Goal: Task Accomplishment & Management: Manage account settings

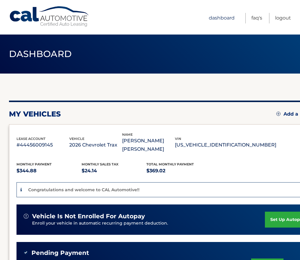
click at [226, 20] on link "Dashboard" at bounding box center [222, 18] width 26 height 11
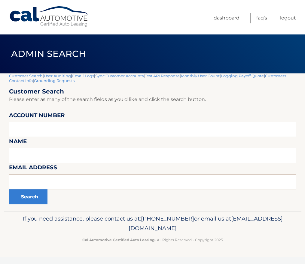
click at [63, 129] on input "text" at bounding box center [152, 129] width 287 height 15
paste input "44455998827"
type input "44455998827"
click at [30, 200] on button "Search" at bounding box center [28, 197] width 38 height 15
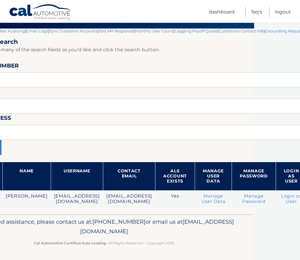
scroll to position [50, 69]
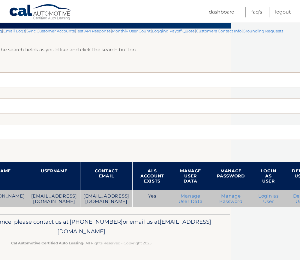
click at [258, 199] on link "Login as User" at bounding box center [268, 198] width 20 height 11
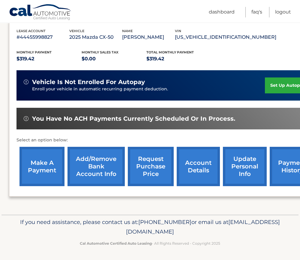
scroll to position [104, 0]
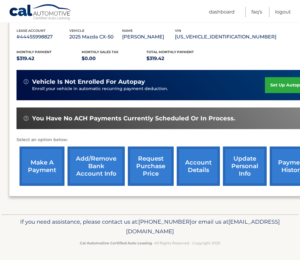
click at [203, 164] on link "account details" at bounding box center [198, 165] width 43 height 39
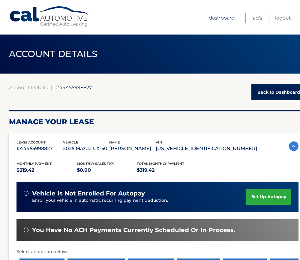
click at [224, 19] on link "Dashboard" at bounding box center [222, 18] width 26 height 11
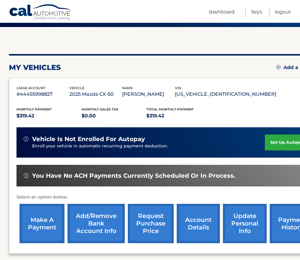
scroll to position [104, 0]
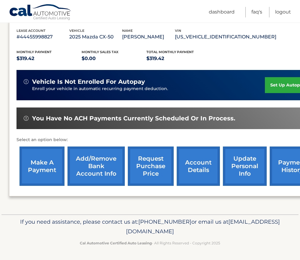
click at [96, 158] on link "Add/Remove bank account info" at bounding box center [96, 165] width 57 height 39
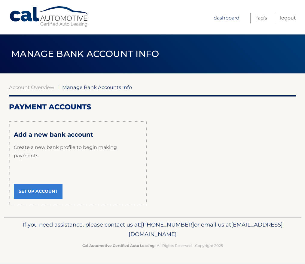
click at [224, 17] on link "Dashboard" at bounding box center [226, 18] width 26 height 11
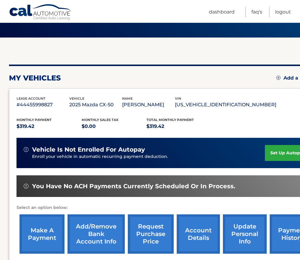
scroll to position [30, 0]
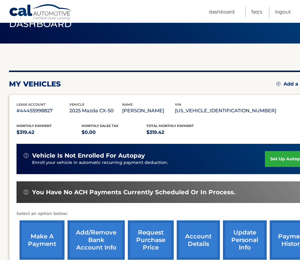
drag, startPoint x: 191, startPoint y: 110, endPoint x: 140, endPoint y: 111, distance: 50.4
click at [140, 111] on div "lease account #44455998827 vehicle 2025 Mazda CX-50 name RONA KORNBERG vin 7MMV…" at bounding box center [147, 109] width 260 height 14
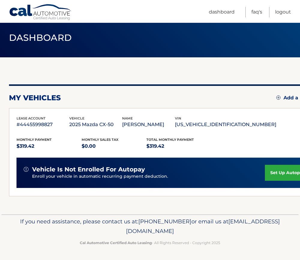
scroll to position [0, 0]
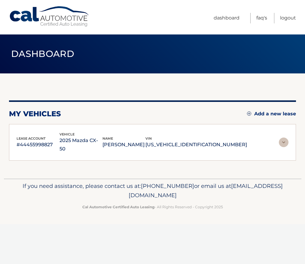
drag, startPoint x: 140, startPoint y: 111, endPoint x: 158, endPoint y: 139, distance: 33.3
click at [145, 141] on p "RONA KORNBERG" at bounding box center [123, 145] width 43 height 8
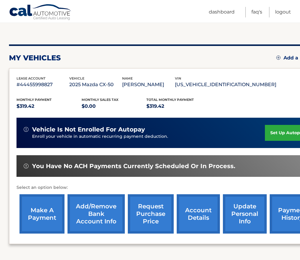
scroll to position [60, 0]
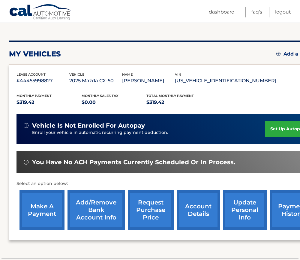
click at [100, 209] on link "Add/Remove bank account info" at bounding box center [96, 209] width 57 height 39
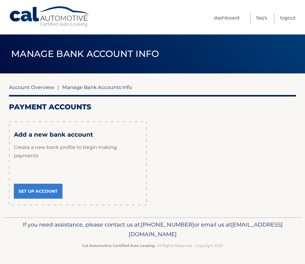
click at [35, 87] on link "Account Overview" at bounding box center [31, 87] width 45 height 6
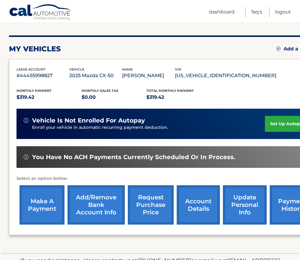
scroll to position [104, 0]
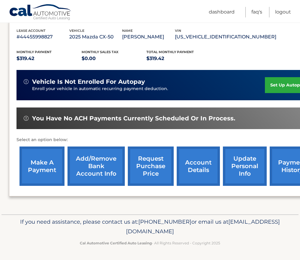
click at [94, 164] on link "Add/Remove bank account info" at bounding box center [96, 165] width 57 height 39
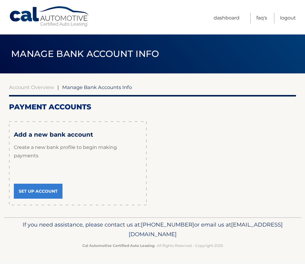
click at [49, 185] on link "Set Up Account" at bounding box center [38, 191] width 49 height 15
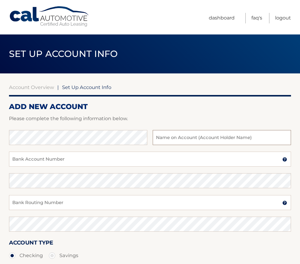
click at [179, 140] on input "text" at bounding box center [222, 137] width 138 height 15
click at [165, 137] on input "text" at bounding box center [222, 137] width 138 height 15
click at [216, 18] on link "Dashboard" at bounding box center [222, 18] width 26 height 11
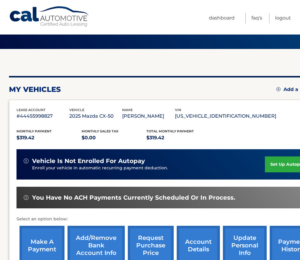
scroll to position [104, 0]
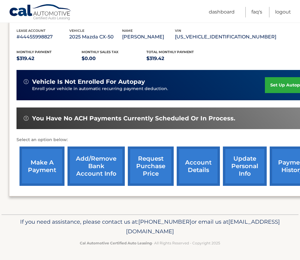
click at [98, 162] on link "Add/Remove bank account info" at bounding box center [96, 165] width 57 height 39
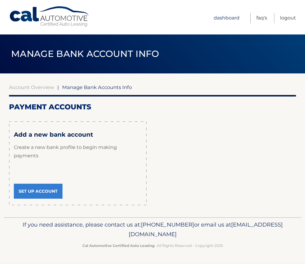
click at [230, 16] on link "Dashboard" at bounding box center [226, 18] width 26 height 11
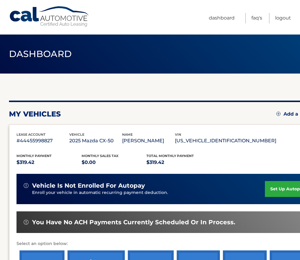
scroll to position [104, 0]
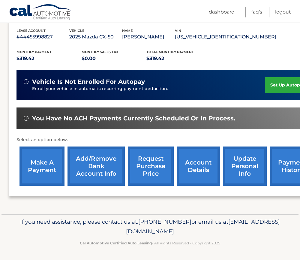
click at [96, 163] on link "Add/Remove bank account info" at bounding box center [96, 165] width 57 height 39
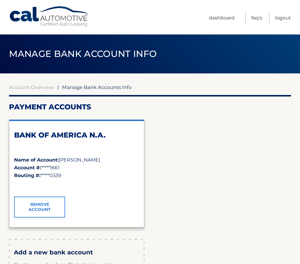
drag, startPoint x: 65, startPoint y: 178, endPoint x: 47, endPoint y: 177, distance: 18.0
click at [47, 177] on div "Routing #: *****0339" at bounding box center [76, 176] width 125 height 8
click at [223, 16] on link "Dashboard" at bounding box center [222, 18] width 26 height 11
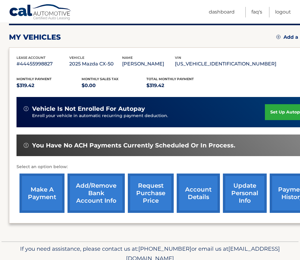
scroll to position [90, 0]
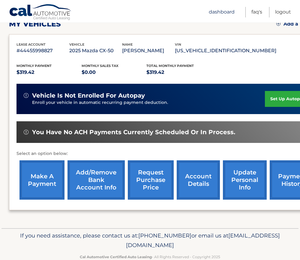
click at [215, 9] on link "Dashboard" at bounding box center [222, 12] width 26 height 11
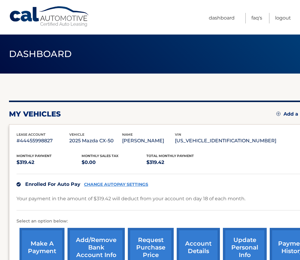
drag, startPoint x: 44, startPoint y: 200, endPoint x: 156, endPoint y: 194, distance: 112.1
click at [156, 194] on div "Monthly Payment $319.42 Monthly sales Tax $0.00 Total Monthly Payment $319.42 E…" at bounding box center [167, 207] width 301 height 125
click at [179, 200] on p "Your payment in the amount of $319.42 will deduct from your account on day 18 o…" at bounding box center [131, 198] width 229 height 8
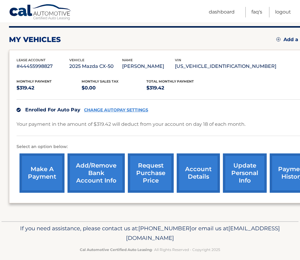
scroll to position [81, 0]
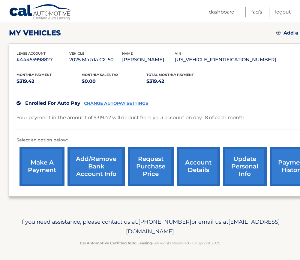
click at [160, 119] on p "Your payment in the amount of $319.42 will deduct from your account on day 18 o…" at bounding box center [131, 117] width 229 height 8
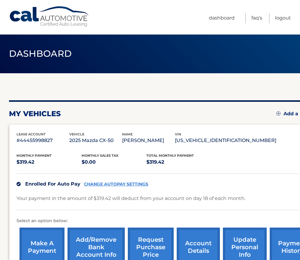
scroll to position [0, 0]
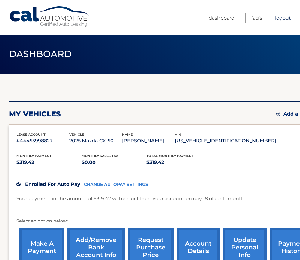
click at [283, 19] on link "Logout" at bounding box center [283, 18] width 16 height 11
